Goal: Transaction & Acquisition: Purchase product/service

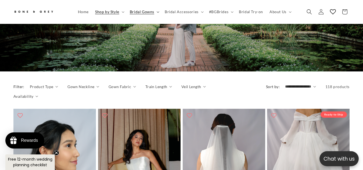
scroll to position [0, 121]
click at [157, 11] on icon at bounding box center [158, 12] width 3 height 2
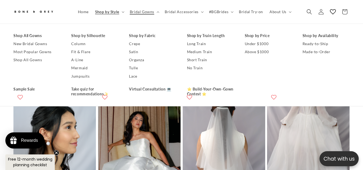
scroll to position [103, 0]
click at [37, 59] on link "Shop All Gowns" at bounding box center [36, 60] width 47 height 8
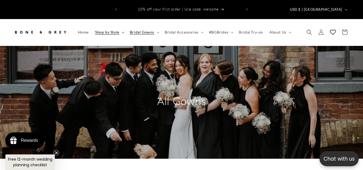
click at [119, 30] on span "Shop by Style" at bounding box center [107, 32] width 24 height 5
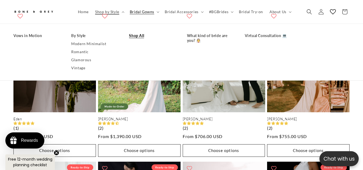
click at [140, 34] on link "Shop All" at bounding box center [152, 36] width 47 height 8
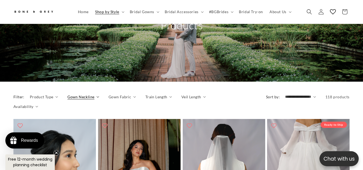
scroll to position [0, 121]
click at [53, 94] on summary "Product Type" at bounding box center [44, 97] width 28 height 6
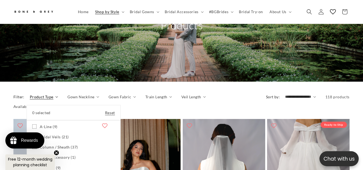
click at [53, 94] on summary "Product Type" at bounding box center [44, 97] width 28 height 6
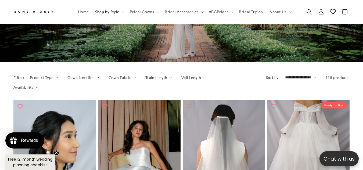
scroll to position [94, 0]
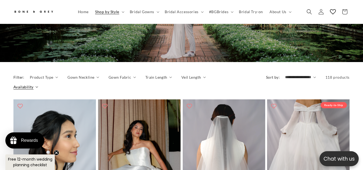
click at [35, 84] on summary "Availability" at bounding box center [25, 87] width 25 height 6
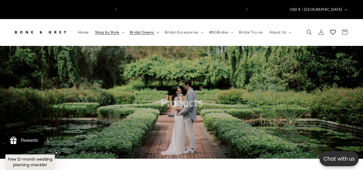
scroll to position [0, 242]
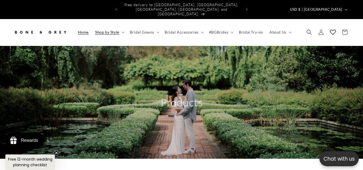
click at [84, 30] on span "Home" at bounding box center [83, 32] width 11 height 5
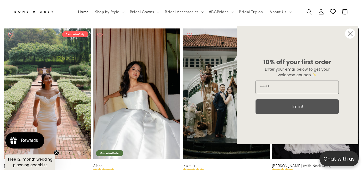
click at [351, 36] on circle "Close dialog" at bounding box center [350, 34] width 10 height 10
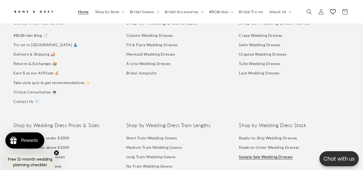
click at [252, 152] on link "Sample Sale Wedding Dresses" at bounding box center [266, 156] width 54 height 9
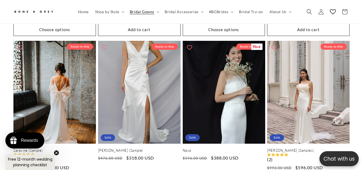
scroll to position [0, 242]
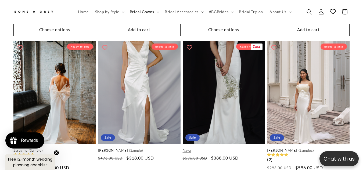
click at [220, 148] on link "Naya" at bounding box center [224, 150] width 83 height 5
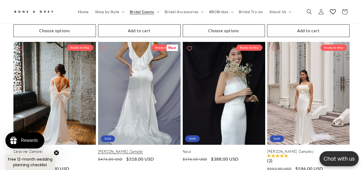
click at [144, 150] on link "Bella (Sample)" at bounding box center [139, 152] width 83 height 5
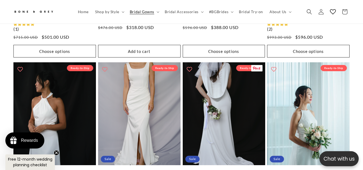
scroll to position [529, 0]
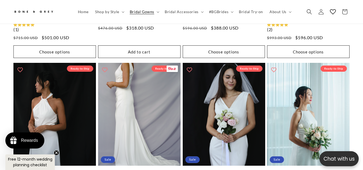
click at [148, 170] on link "Sylvia (Sample)" at bounding box center [139, 173] width 83 height 5
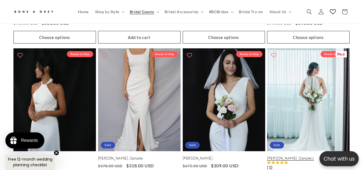
scroll to position [0, 121]
click at [308, 156] on link "Elise (Samples)" at bounding box center [308, 158] width 83 height 5
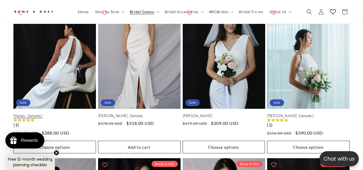
scroll to position [0, 242]
click at [59, 114] on link "Melody (Samples)" at bounding box center [54, 116] width 83 height 5
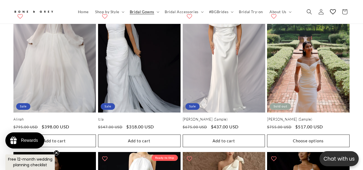
scroll to position [0, 0]
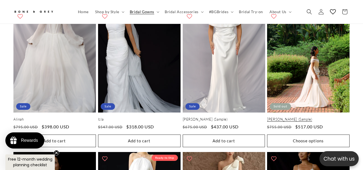
click at [315, 117] on link "Mona (Sample)" at bounding box center [308, 119] width 83 height 5
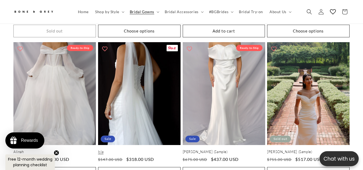
scroll to position [844, 0]
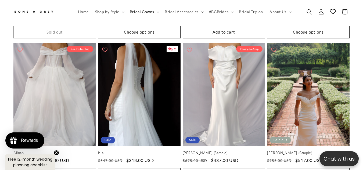
click at [148, 151] on link "Isla" at bounding box center [139, 153] width 83 height 5
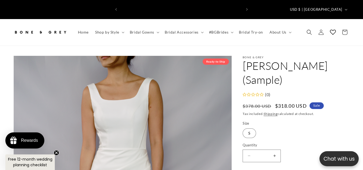
scroll to position [0, 121]
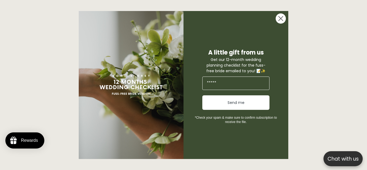
click at [283, 20] on circle "Close dialog" at bounding box center [281, 18] width 10 height 10
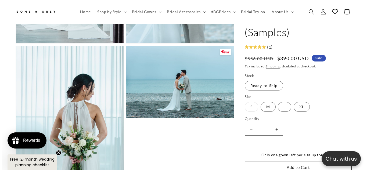
scroll to position [506, 0]
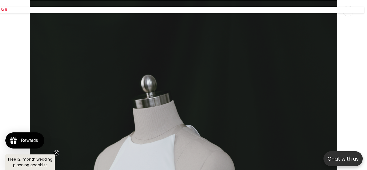
scroll to position [4858, 0]
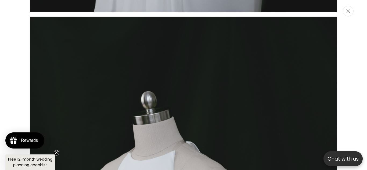
click at [348, 10] on icon "Close" at bounding box center [349, 10] width 4 height 3
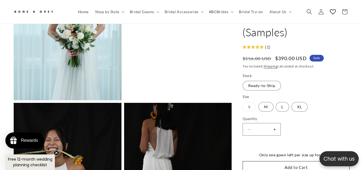
scroll to position [613, 0]
click at [263, 45] on icon at bounding box center [262, 47] width 4 height 4
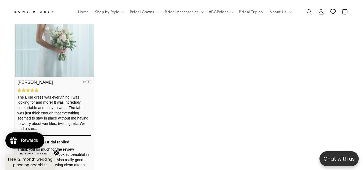
scroll to position [0, 242]
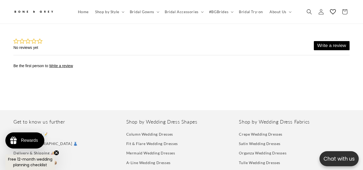
scroll to position [0, 121]
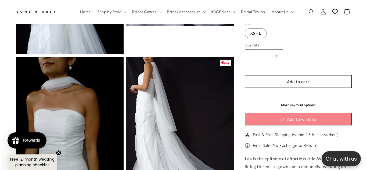
scroll to position [496, 0]
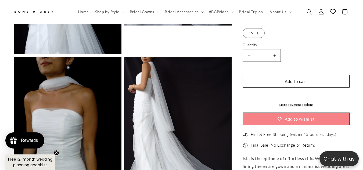
click at [291, 113] on button "Add to wishlist" at bounding box center [296, 119] width 107 height 13
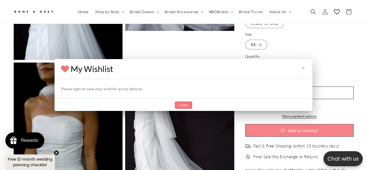
scroll to position [0, 123]
click at [187, 105] on span "Login" at bounding box center [183, 105] width 9 height 4
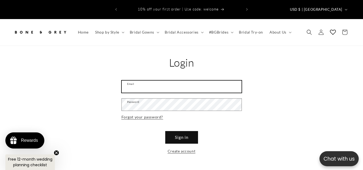
click at [185, 81] on input "Email" at bounding box center [182, 87] width 120 height 12
type input "**********"
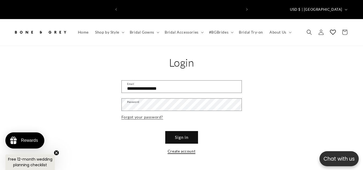
click at [177, 148] on link "Create account" at bounding box center [182, 151] width 28 height 7
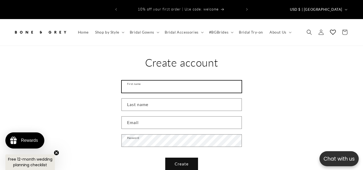
click at [178, 81] on input "First name" at bounding box center [182, 87] width 120 height 12
click at [179, 81] on input "First name" at bounding box center [182, 87] width 120 height 12
type input "******"
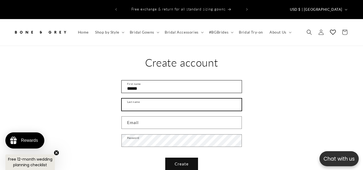
type input "******"
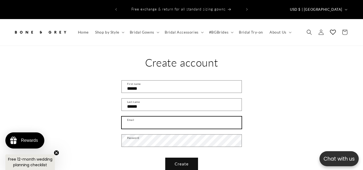
click at [153, 118] on input "Email" at bounding box center [182, 123] width 120 height 12
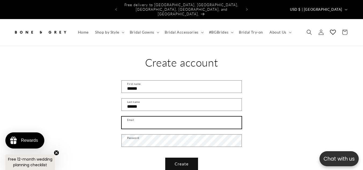
type input "**********"
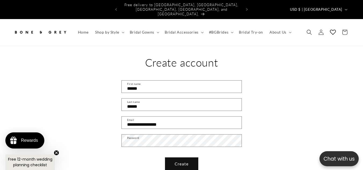
click at [178, 158] on button "Create" at bounding box center [181, 164] width 33 height 13
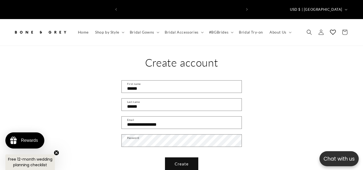
scroll to position [0, 0]
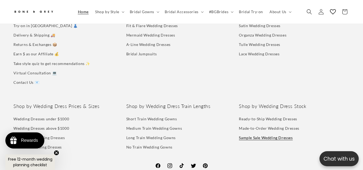
click at [268, 133] on link "Sample Sale Wedding Dresses" at bounding box center [266, 137] width 54 height 9
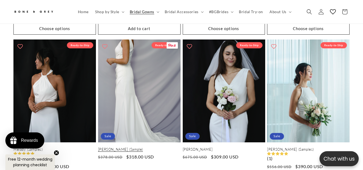
click at [155, 147] on link "[PERSON_NAME] (Sample)" at bounding box center [139, 149] width 83 height 5
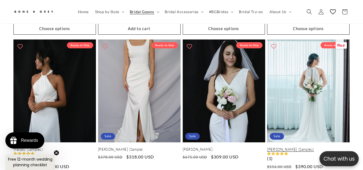
scroll to position [0, 121]
click at [285, 147] on link "[PERSON_NAME] (Samples)" at bounding box center [308, 149] width 83 height 5
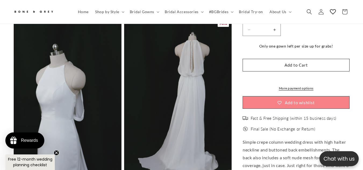
scroll to position [1192, 0]
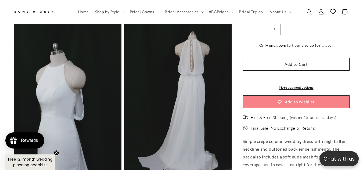
click at [277, 96] on button "Add to wishlist" at bounding box center [296, 102] width 107 height 13
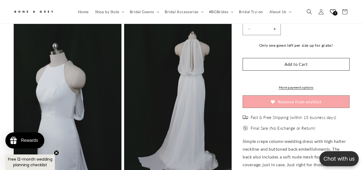
scroll to position [0, 242]
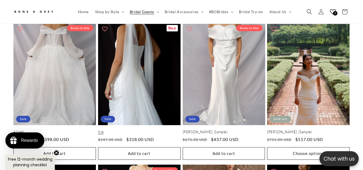
scroll to position [0, 242]
click at [148, 130] on link "Isla" at bounding box center [139, 132] width 83 height 5
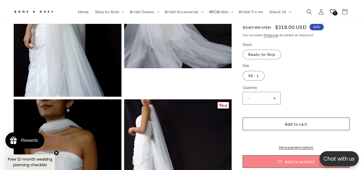
scroll to position [453, 0]
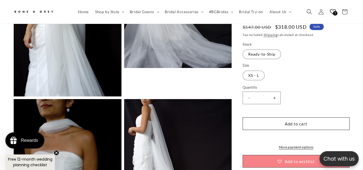
click at [268, 155] on button "Add to wishlist" at bounding box center [296, 161] width 107 height 13
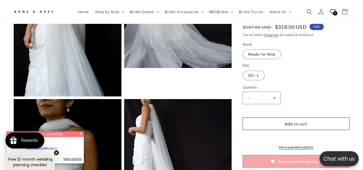
scroll to position [0, 242]
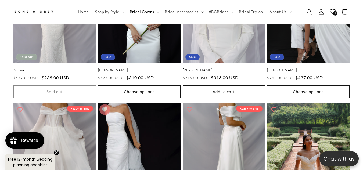
scroll to position [785, 0]
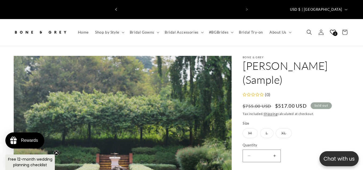
scroll to position [0, 121]
